Goal: Transaction & Acquisition: Purchase product/service

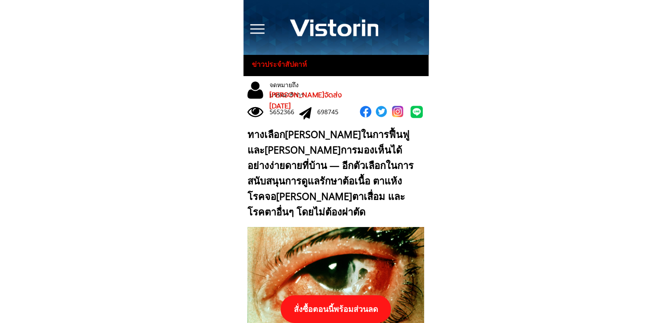
click at [357, 303] on p "สั่งซื้อตอนนี้พร้อมส่วนลด" at bounding box center [336, 308] width 114 height 28
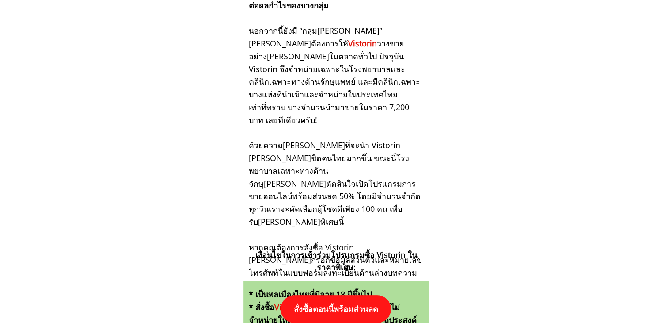
scroll to position [9175, 0]
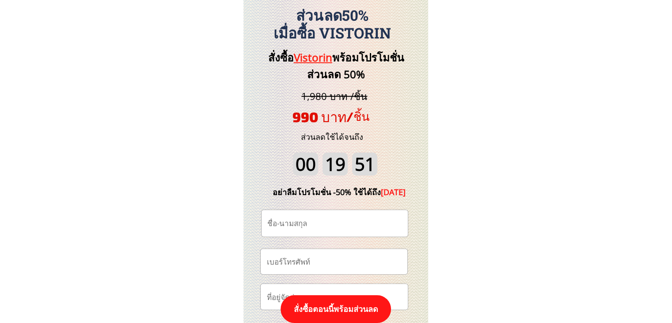
click at [342, 258] on input "tel" at bounding box center [333, 261] width 139 height 25
paste input "0936536394"
type input "0936536394"
click at [325, 227] on input "text" at bounding box center [334, 223] width 139 height 27
paste input "เหรียญ[PERSON_NAME]ลือ"
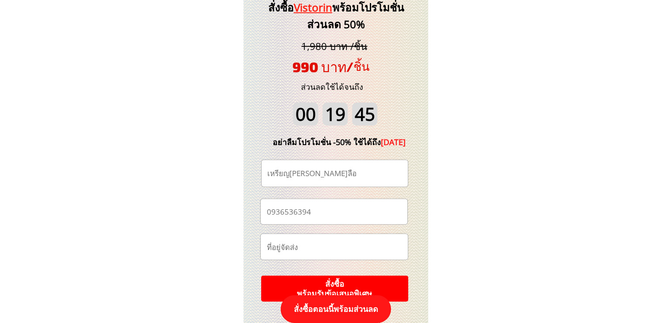
scroll to position [9264, 0]
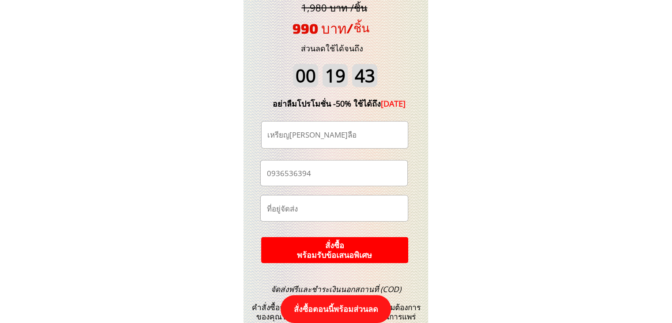
type input "เหรียญ[PERSON_NAME]ลือ"
click at [353, 249] on p "สั่งซื้อ พร้อมรับข้อเสนอพิเศษ" at bounding box center [334, 250] width 158 height 28
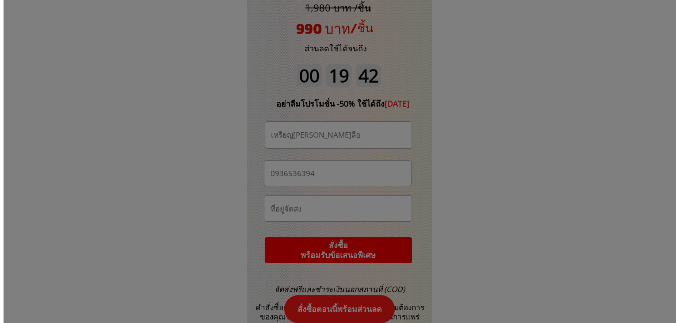
scroll to position [0, 0]
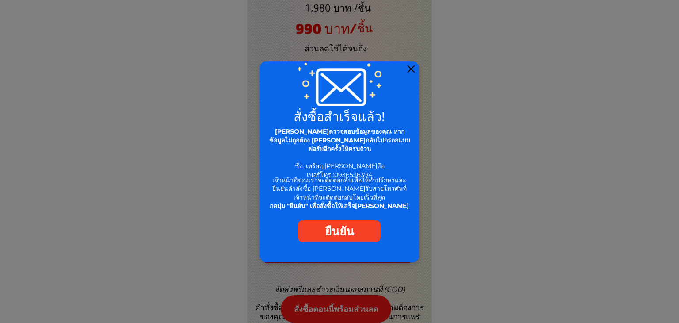
click at [410, 66] on div at bounding box center [410, 68] width 7 height 7
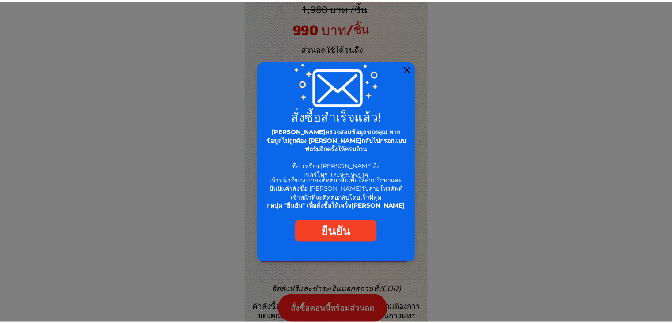
scroll to position [9264, 0]
